Goal: Task Accomplishment & Management: Complete application form

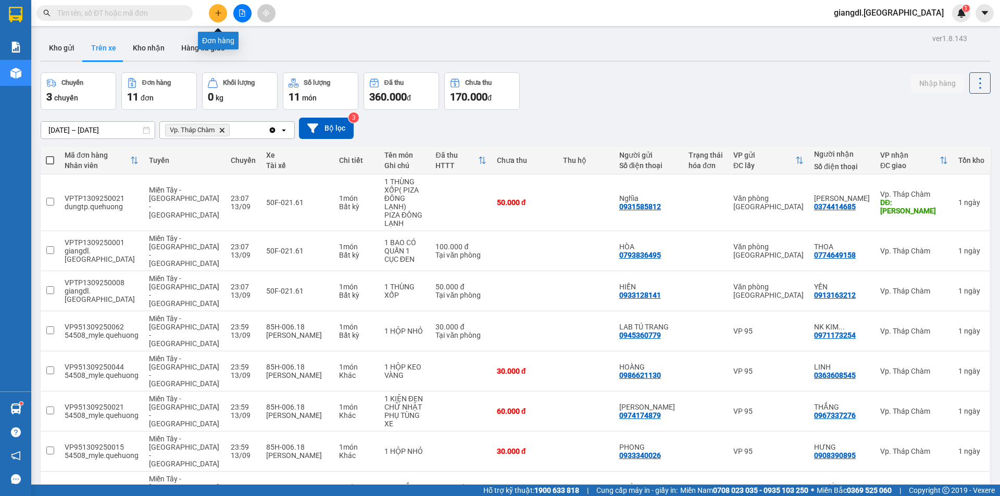
click at [218, 14] on icon "plus" at bounding box center [218, 12] width 7 height 7
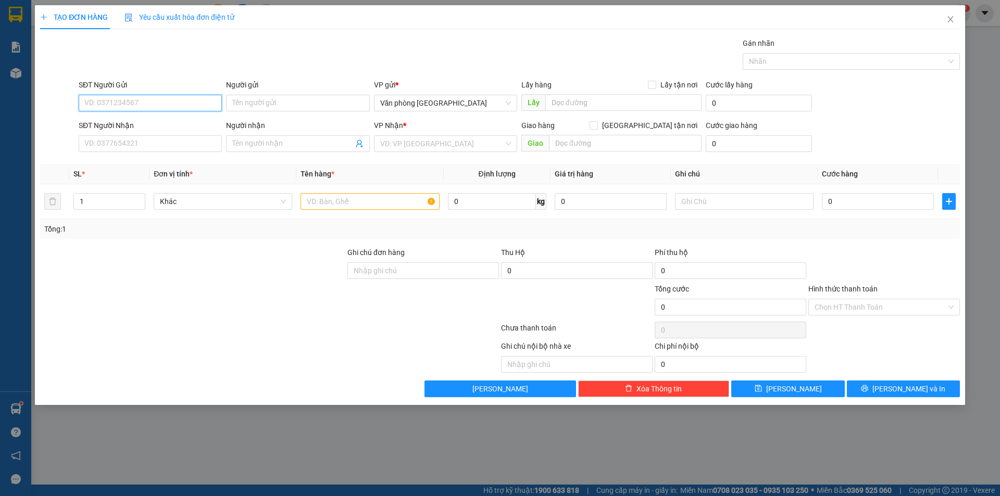
click at [154, 100] on input "SĐT Người Gửi" at bounding box center [150, 103] width 143 height 17
type input "0908272797"
click at [142, 123] on div "0908272797 - A Chi" at bounding box center [150, 123] width 131 height 11
type input "A Chi"
type input "0933307322"
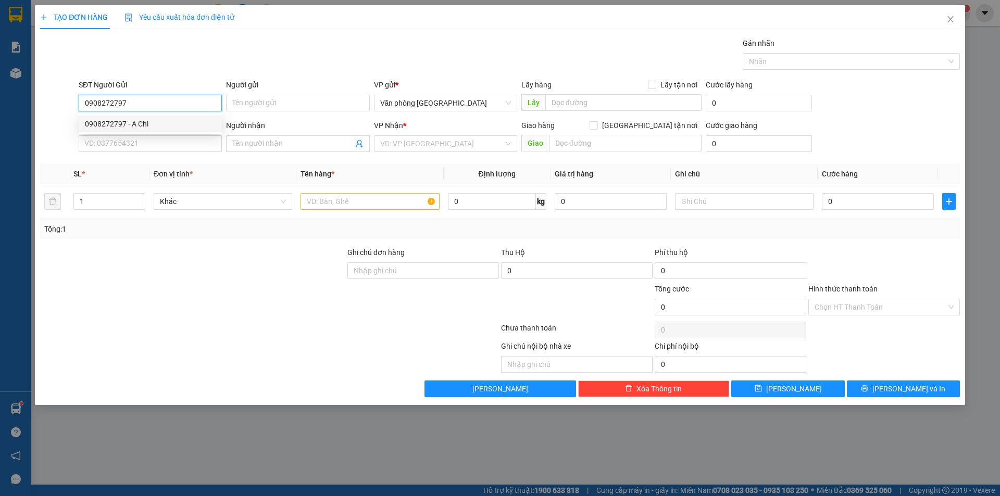
type input "Nha Khoa Đại Việt"
type input "[GEOGRAPHIC_DATA]"
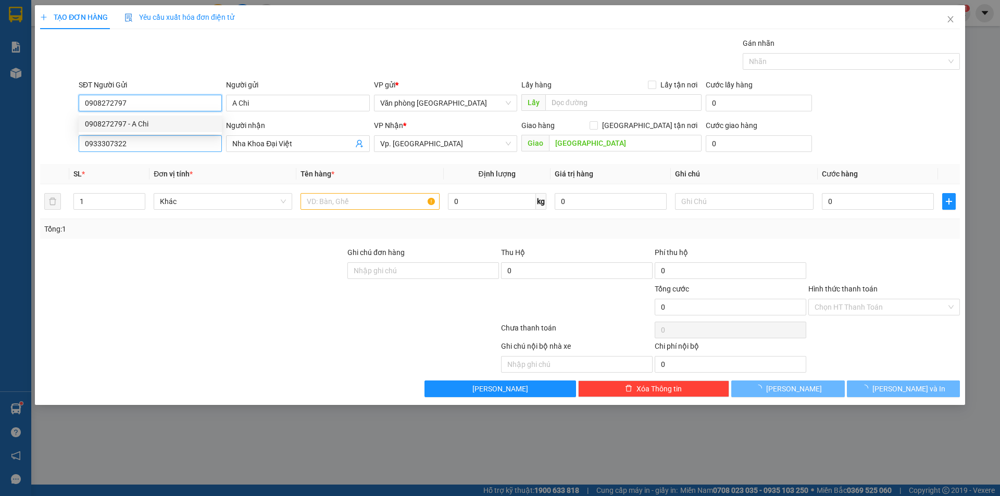
type input "30.000"
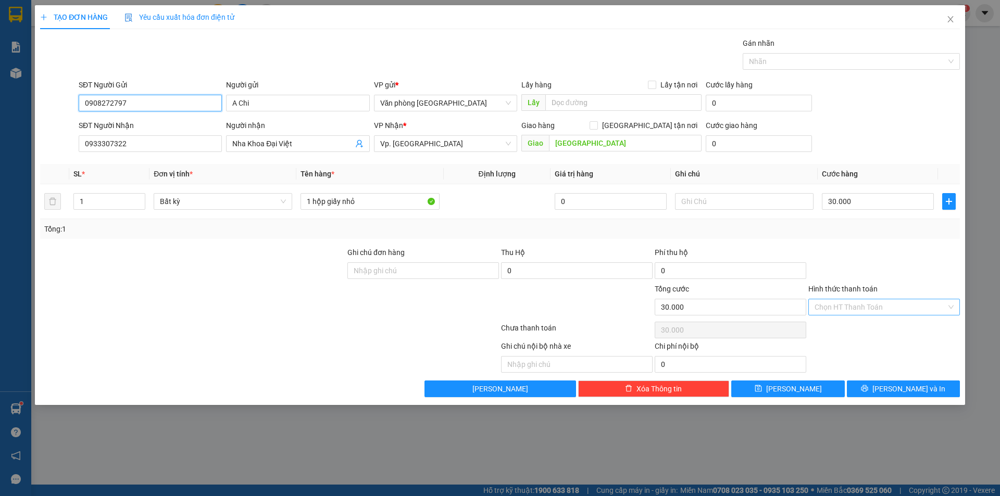
type input "0908272797"
click at [881, 308] on input "Hình thức thanh toán" at bounding box center [880, 307] width 132 height 16
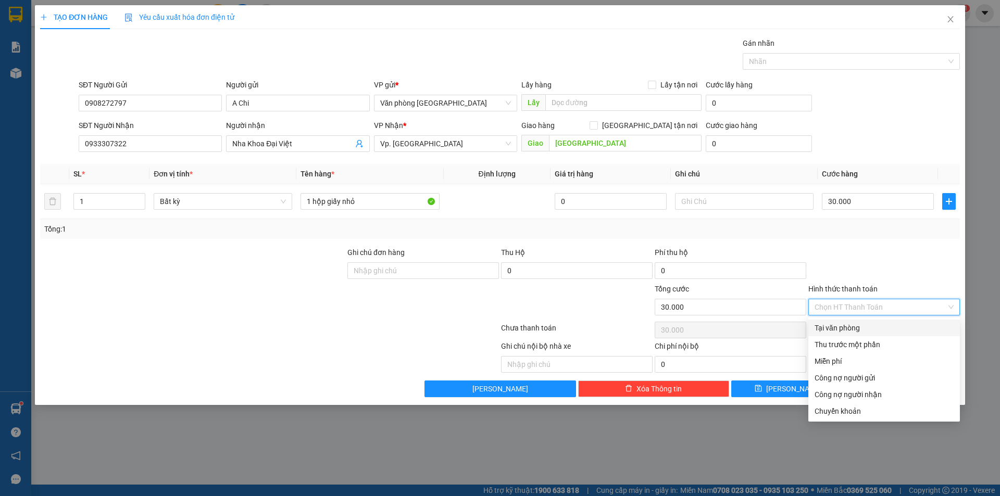
click at [860, 331] on div "Tại văn phòng" at bounding box center [883, 327] width 139 height 11
type input "0"
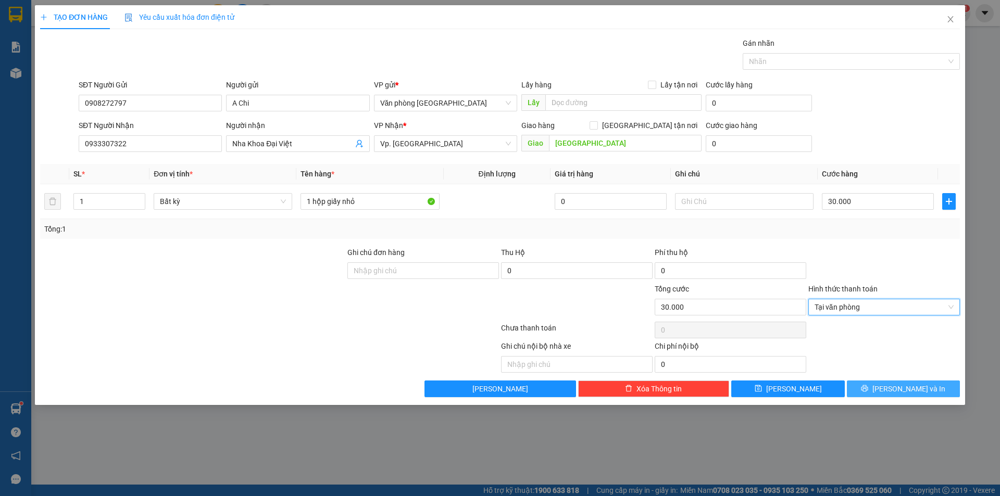
click at [881, 389] on button "[PERSON_NAME] và In" at bounding box center [903, 389] width 113 height 17
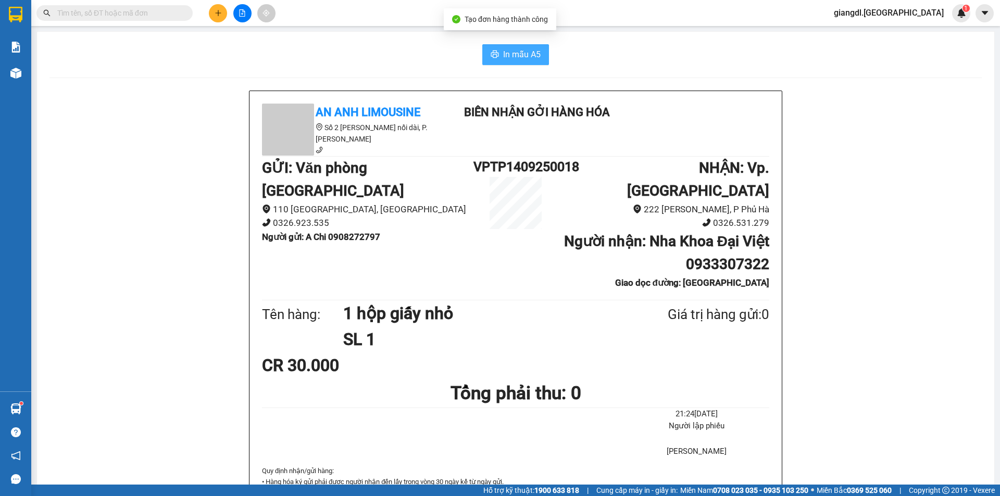
click at [503, 58] on span "In mẫu A5" at bounding box center [521, 54] width 37 height 13
